Goal: Check status: Check status

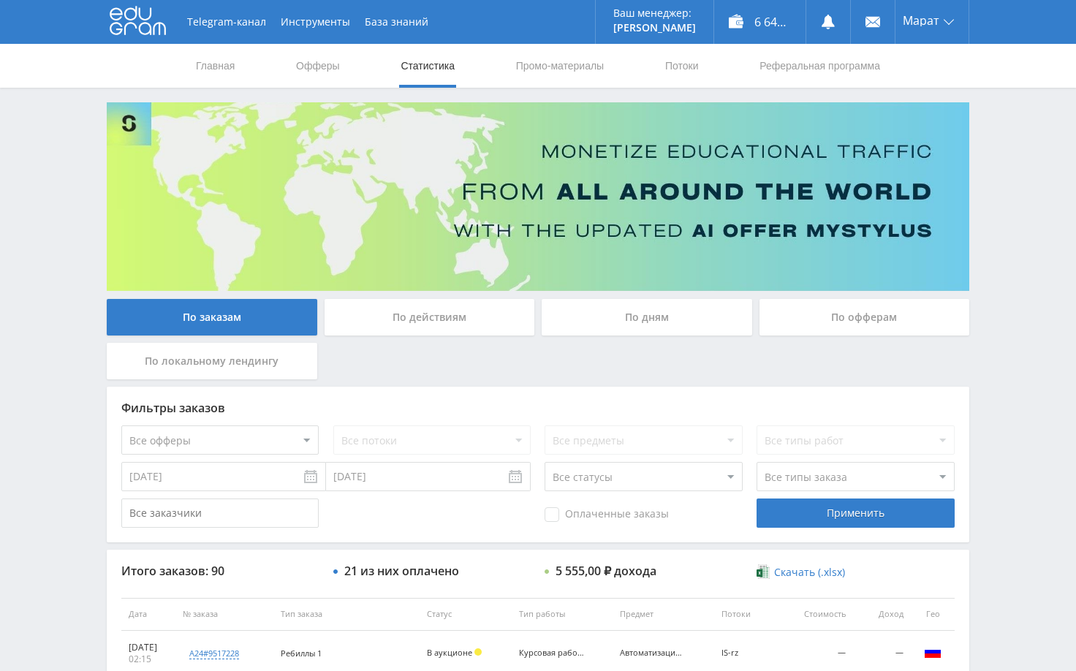
click at [1025, 237] on div "Telegram-канал Инструменты База знаний Ваш менеджер: [PERSON_NAME] Online @edug…" at bounding box center [538, 614] width 1076 height 1228
click at [1009, 442] on div "Telegram-канал Инструменты База знаний Ваш менеджер: [PERSON_NAME] Online @edug…" at bounding box center [538, 614] width 1076 height 1228
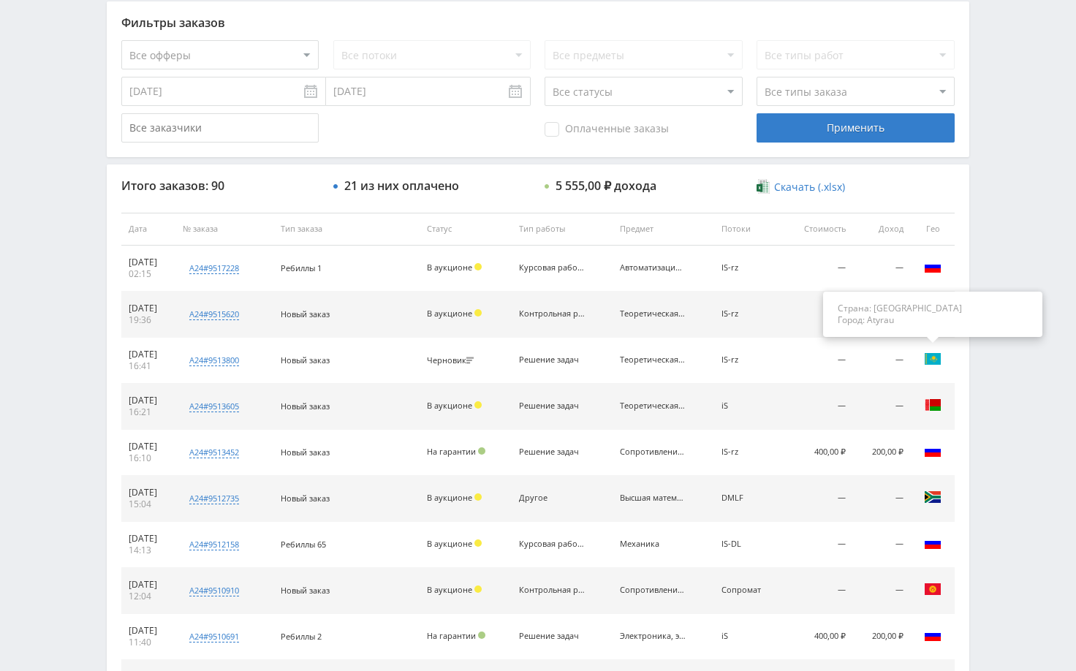
scroll to position [366, 0]
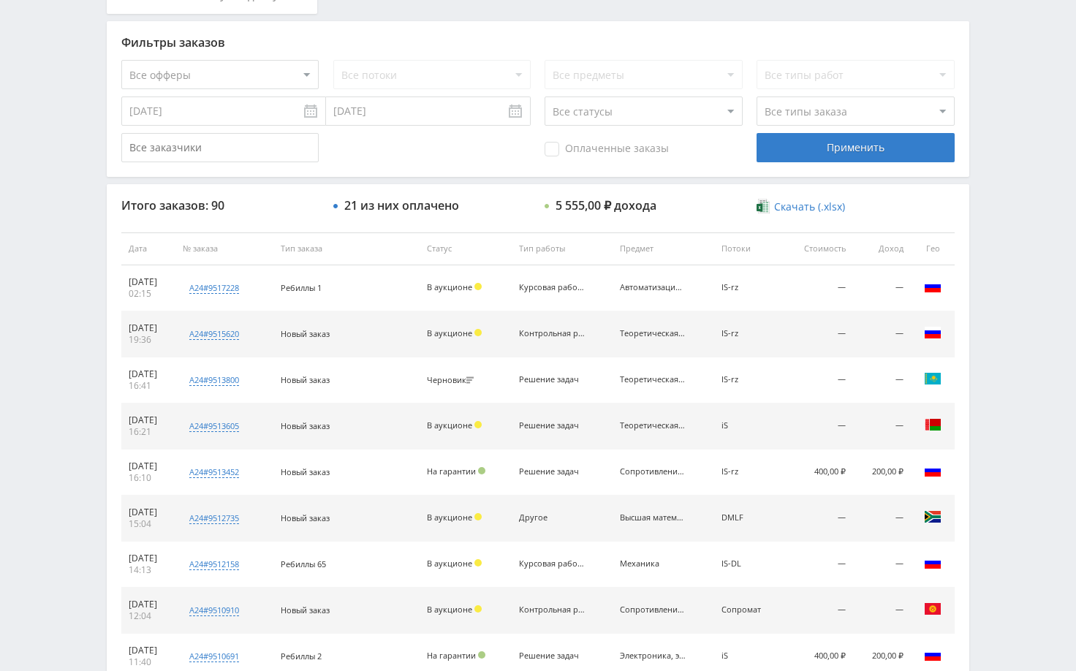
click at [1012, 234] on div "Telegram-канал Инструменты База знаний Ваш менеджер: [PERSON_NAME] Online @edug…" at bounding box center [538, 248] width 1076 height 1228
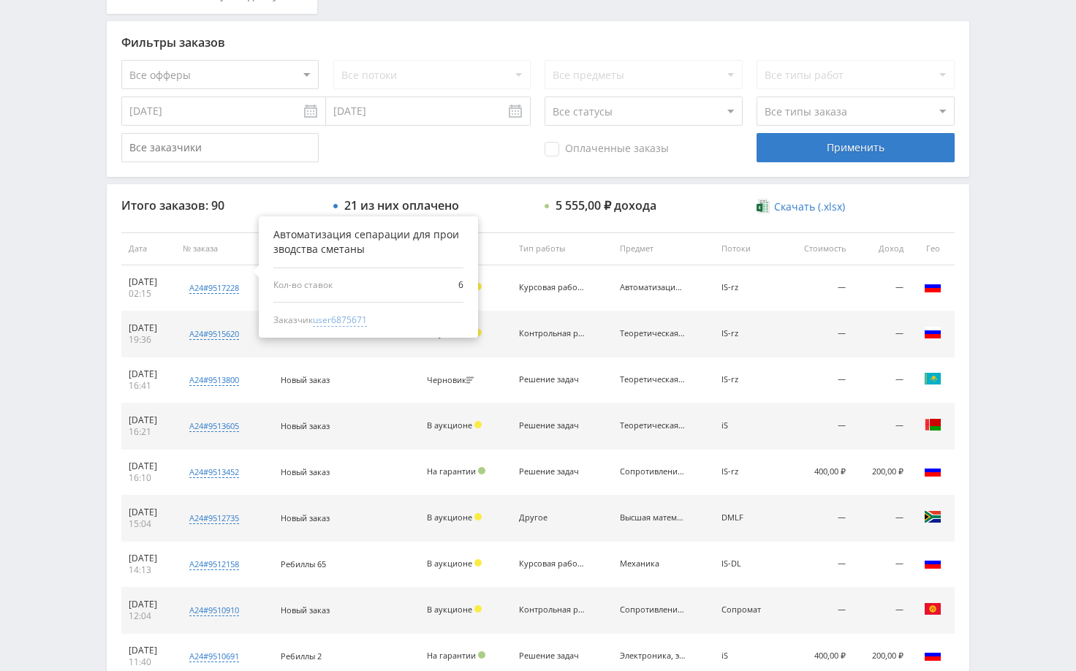
click at [357, 318] on span "user6875671" at bounding box center [340, 320] width 54 height 13
type input "[DATE]"
type input "user6875671"
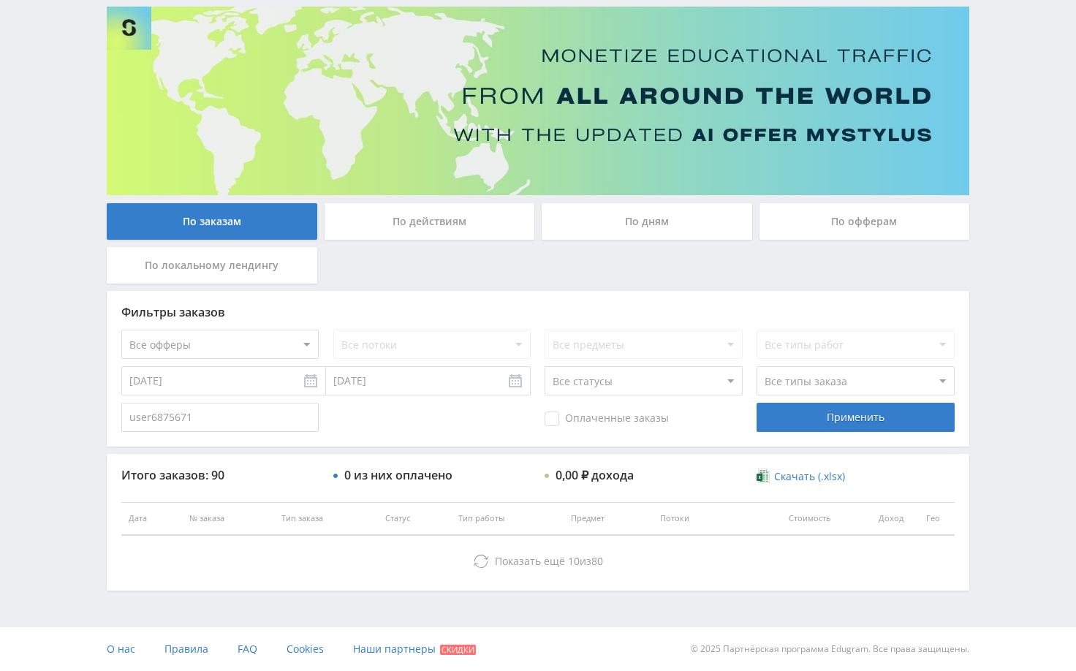
scroll to position [159, 0]
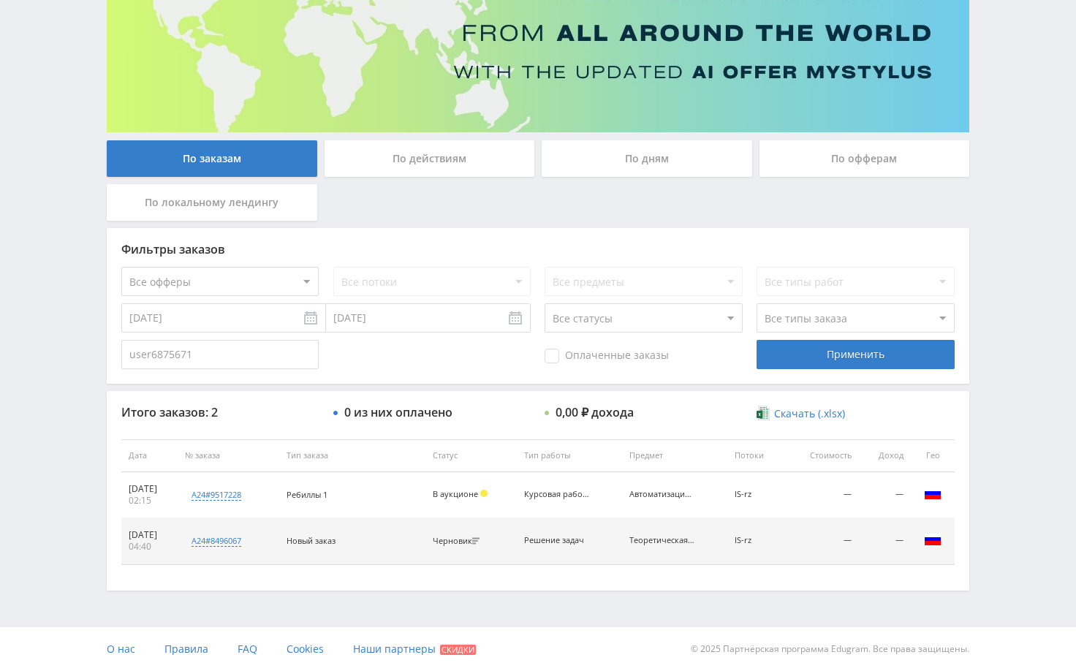
click at [1003, 567] on div "Telegram-канал Инструменты База знаний Ваш менеджер: [PERSON_NAME] Online @edug…" at bounding box center [538, 256] width 1076 height 830
click at [1008, 548] on div "Telegram-канал Инструменты База знаний Ваш менеджер: [PERSON_NAME] Online @edug…" at bounding box center [538, 256] width 1076 height 830
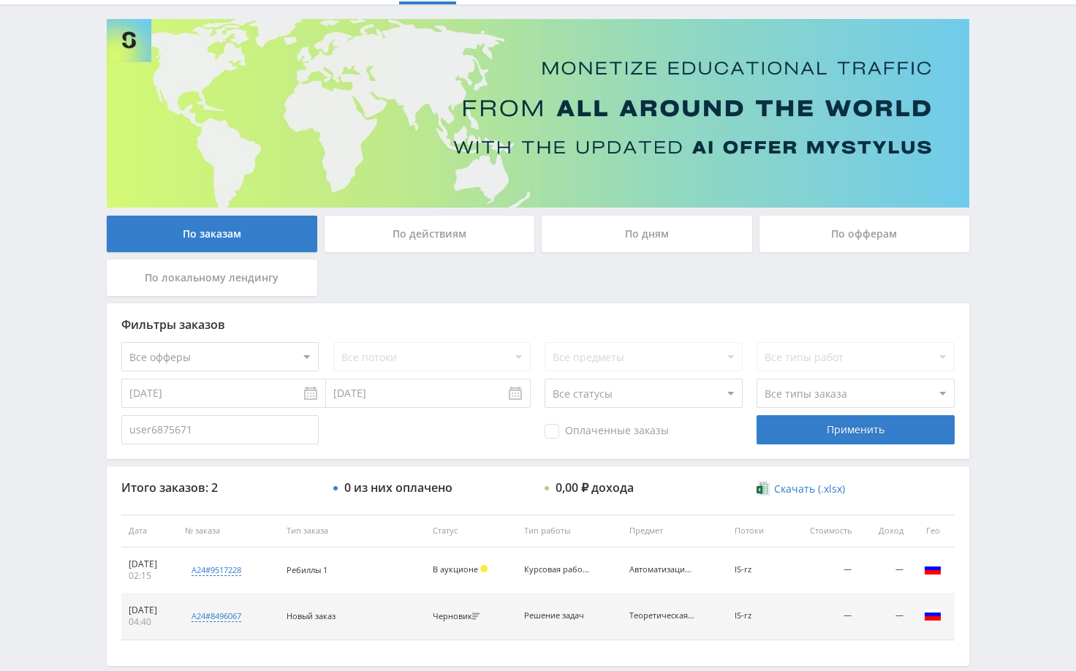
scroll to position [0, 0]
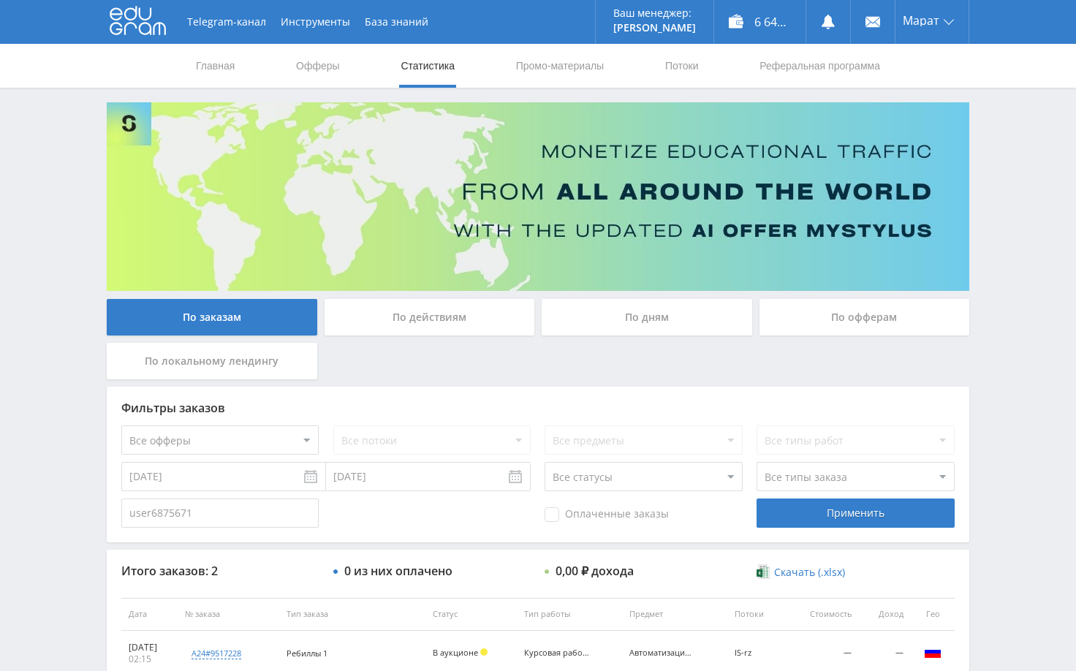
click at [1000, 203] on div "Telegram-канал Инструменты База знаний Ваш менеджер: [PERSON_NAME] Online @edug…" at bounding box center [538, 415] width 1076 height 830
